Goal: Entertainment & Leisure: Consume media (video, audio)

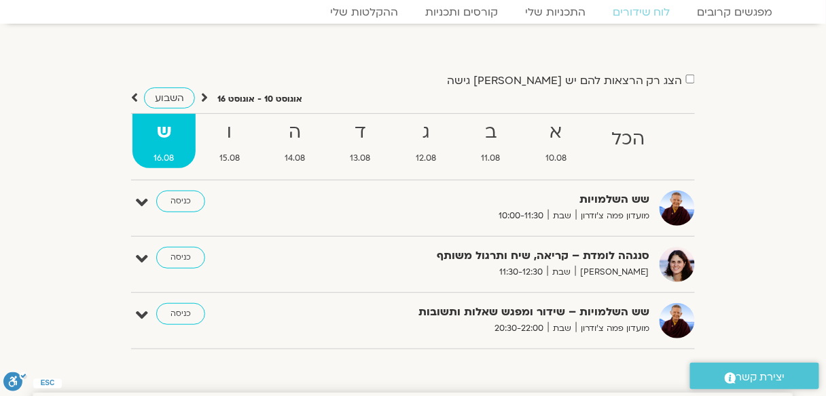
scroll to position [48, 0]
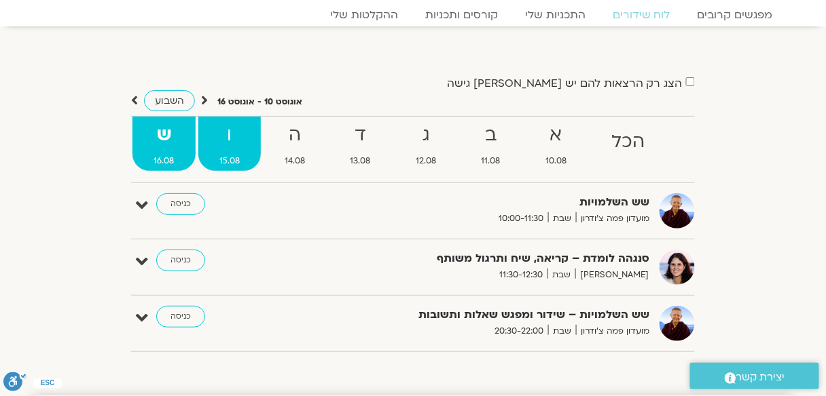
click at [224, 132] on strong "ו" at bounding box center [229, 135] width 63 height 31
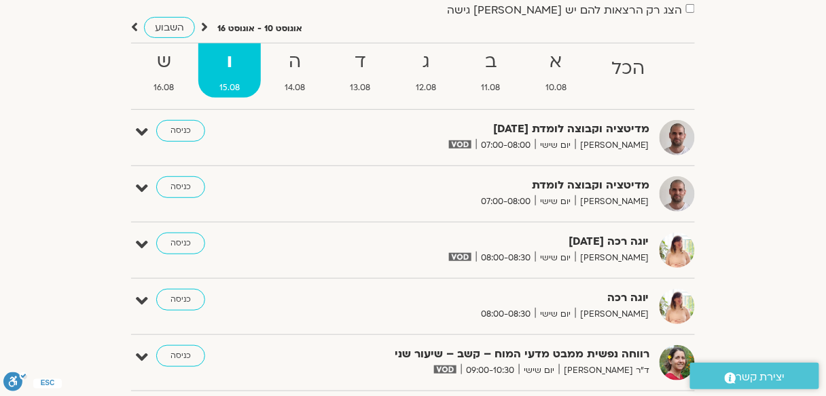
scroll to position [103, 0]
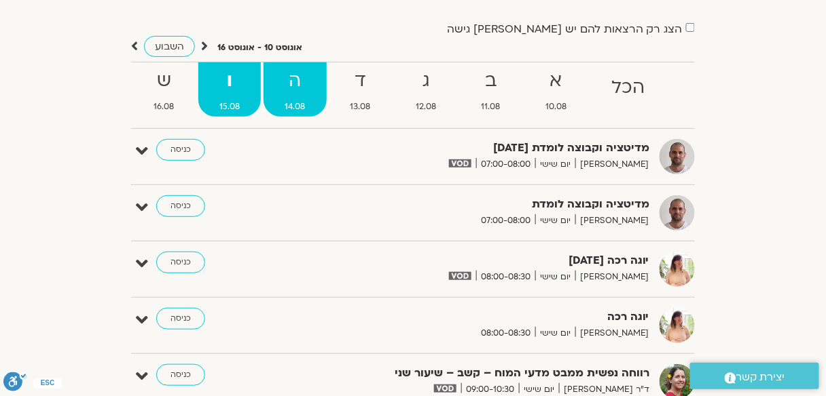
click at [289, 93] on strong "ה" at bounding box center [294, 81] width 63 height 31
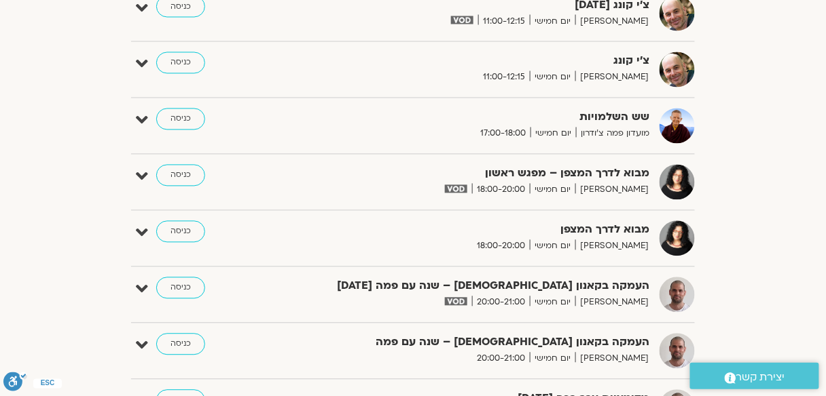
scroll to position [700, 0]
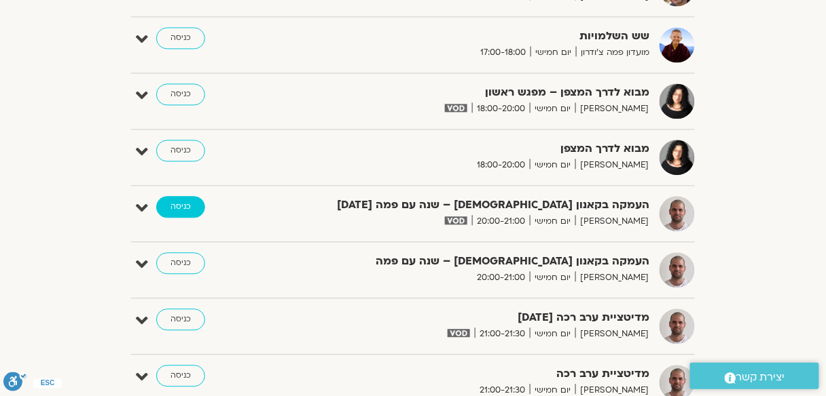
click at [185, 206] on link "כניסה" at bounding box center [180, 207] width 49 height 22
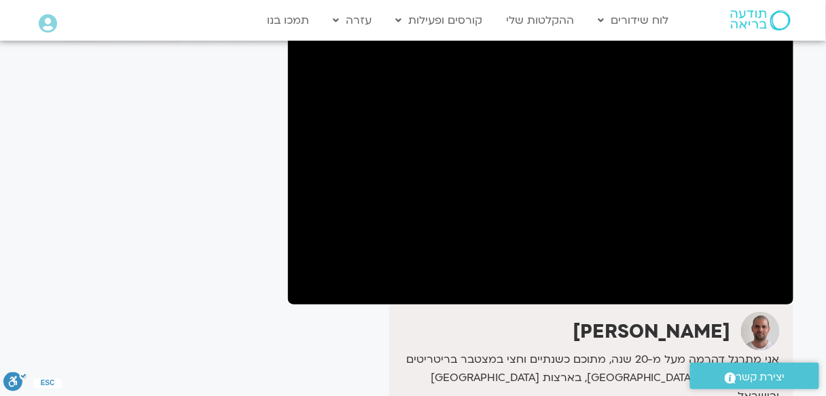
scroll to position [158, 0]
